Goal: Task Accomplishment & Management: Manage account settings

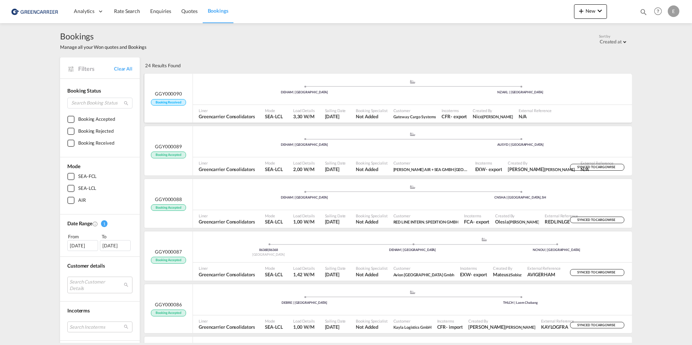
click at [163, 97] on div "GGY000090 Booking Received" at bounding box center [168, 97] width 35 height 15
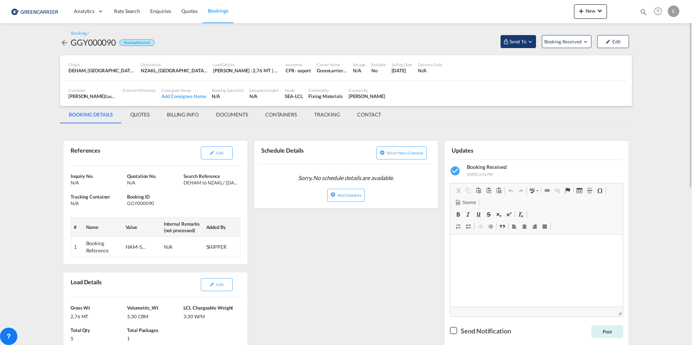
click at [533, 42] on button "Send To" at bounding box center [517, 41] width 35 height 13
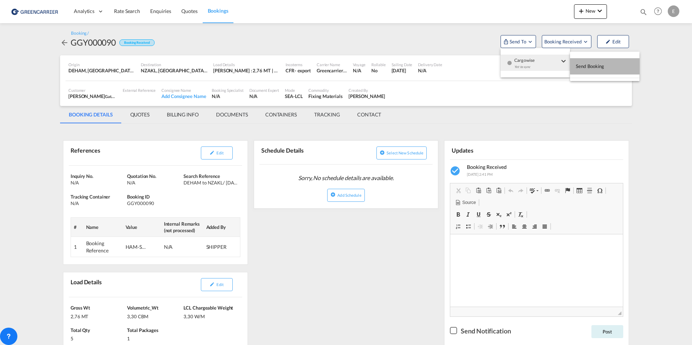
click at [607, 66] on button "Send Booking" at bounding box center [604, 66] width 69 height 16
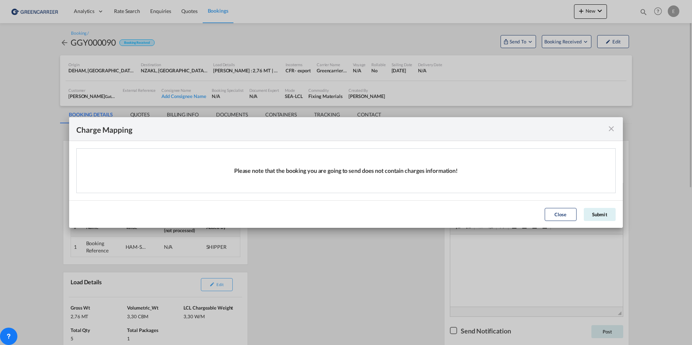
click at [584, 39] on div "Charge Mapping Please note that the booking you are going to send does not cont…" at bounding box center [346, 172] width 692 height 345
click at [592, 216] on button "Submit" at bounding box center [600, 214] width 32 height 13
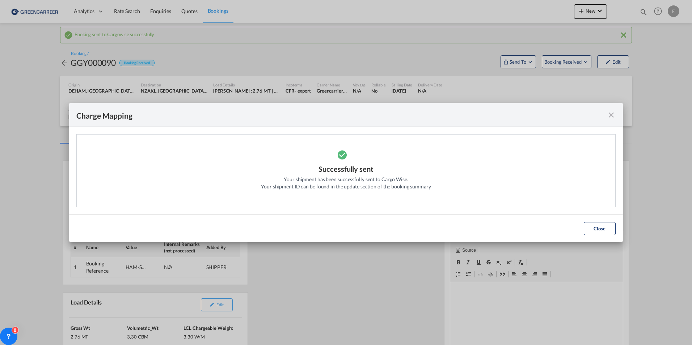
click at [597, 221] on md-dialog-actions "Close" at bounding box center [346, 229] width 554 height 28
click at [603, 228] on button "Close" at bounding box center [600, 228] width 32 height 13
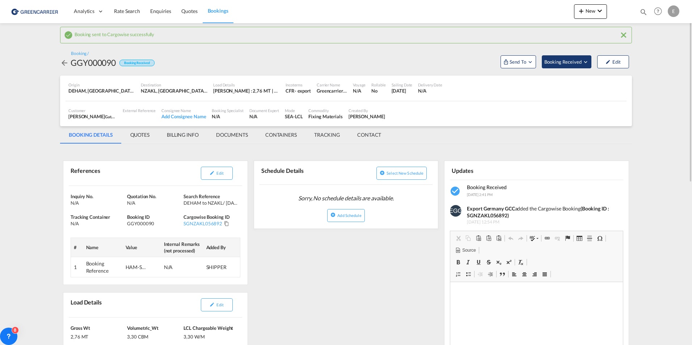
click at [577, 65] on span "Booking Received" at bounding box center [563, 61] width 38 height 7
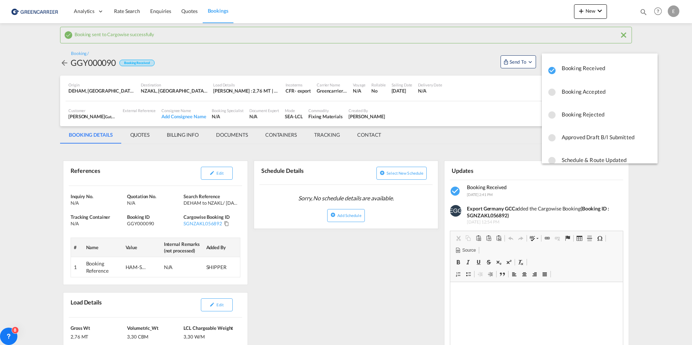
click at [576, 92] on span "Booking Accepted" at bounding box center [607, 91] width 90 height 13
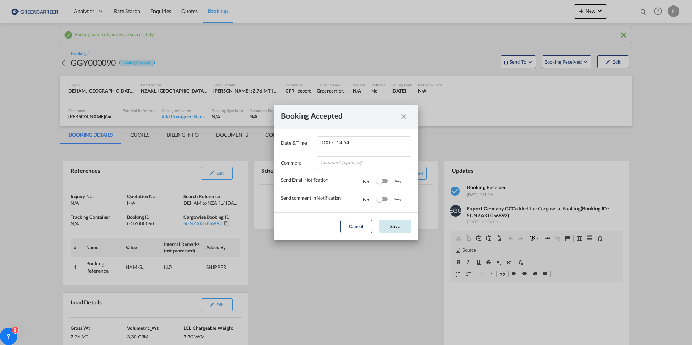
click at [389, 226] on button "Save" at bounding box center [395, 226] width 32 height 13
